Goal: Information Seeking & Learning: Learn about a topic

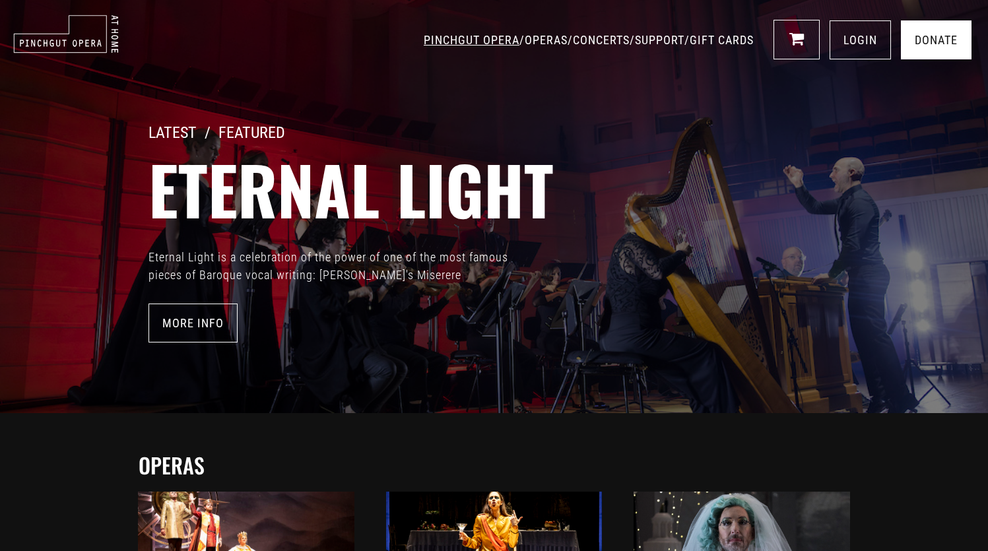
click at [438, 40] on link "PINCHGUT OPERA" at bounding box center [472, 40] width 96 height 14
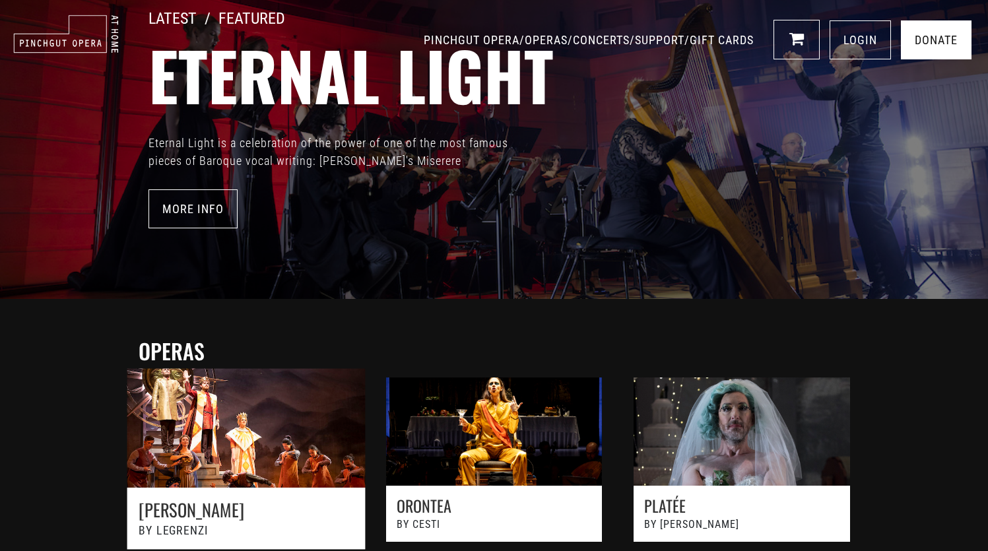
scroll to position [85, 0]
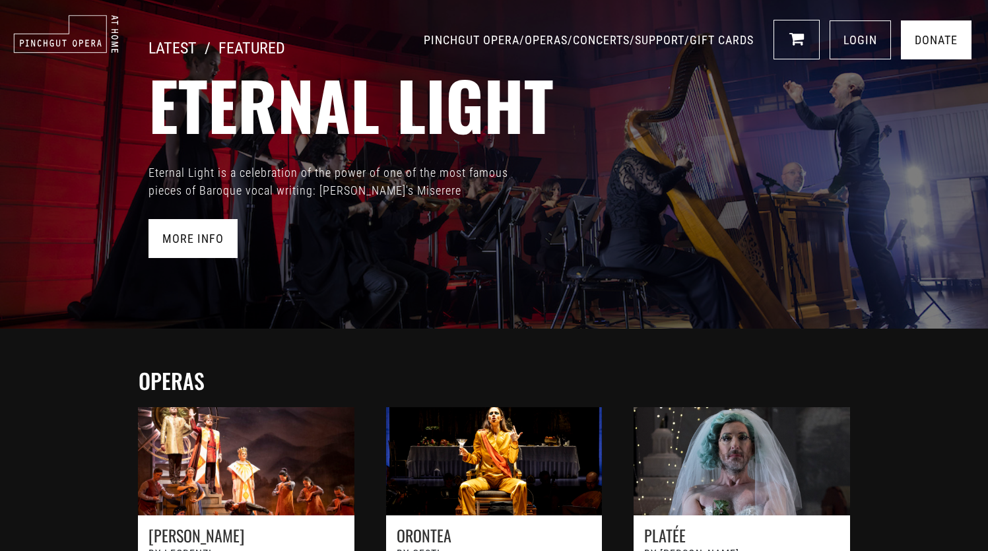
click at [197, 234] on link "More Info" at bounding box center [193, 238] width 89 height 39
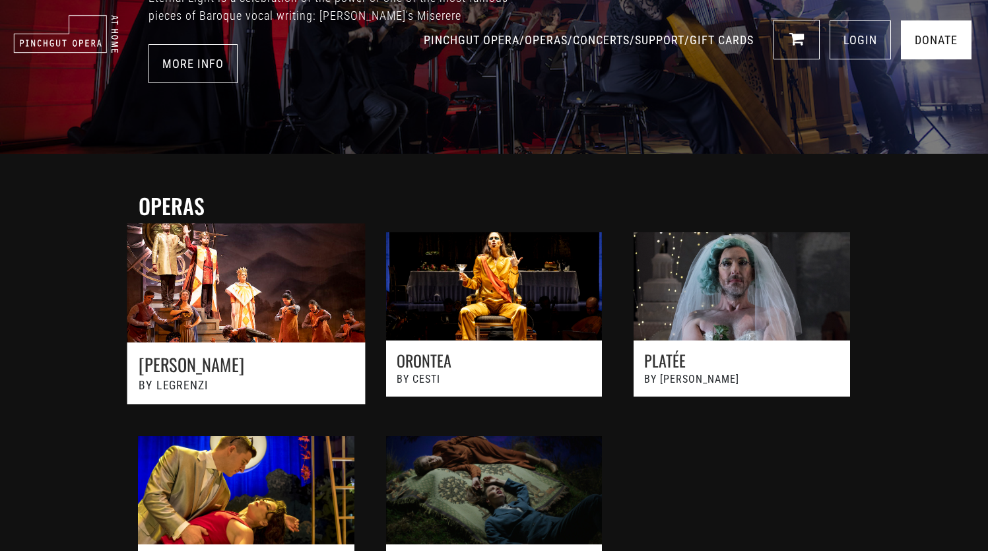
click at [225, 341] on link at bounding box center [246, 321] width 273 height 224
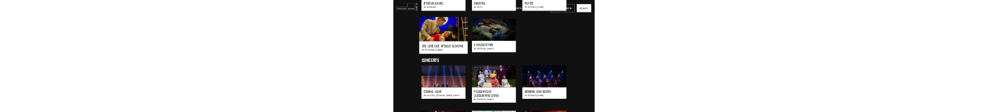
scroll to position [602, 0]
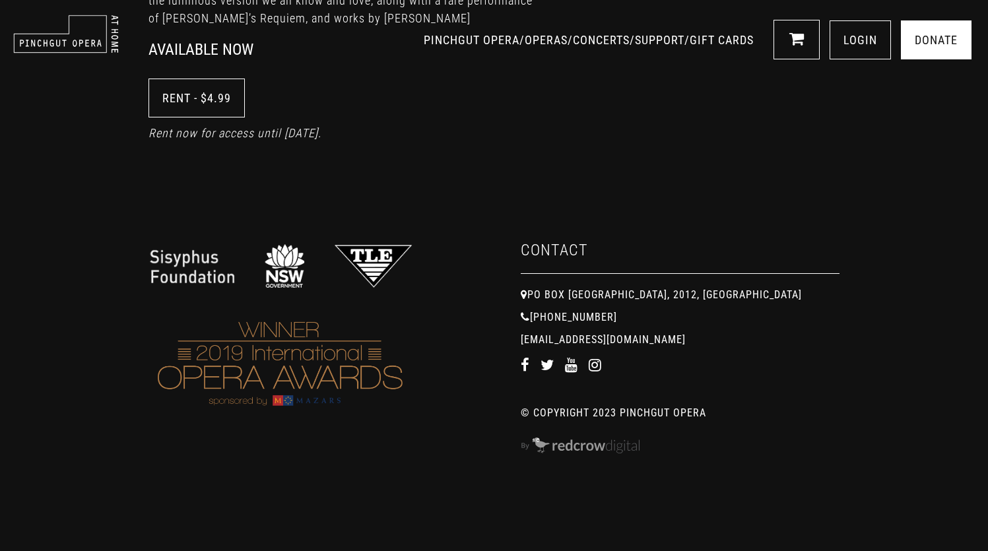
scroll to position [712, 0]
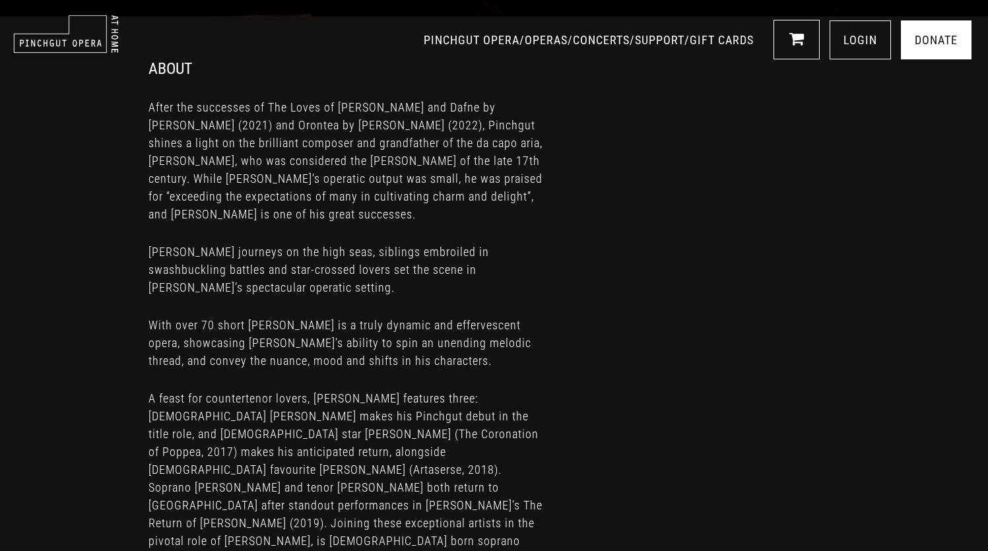
scroll to position [542, 0]
